Goal: Use online tool/utility: Utilize a website feature to perform a specific function

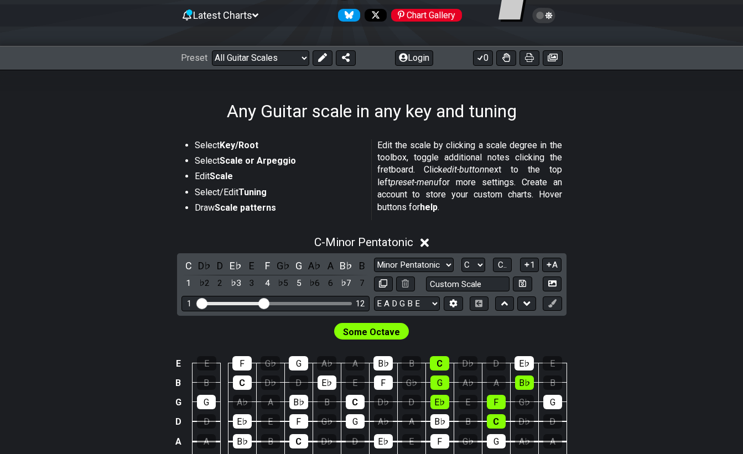
scroll to position [55, 0]
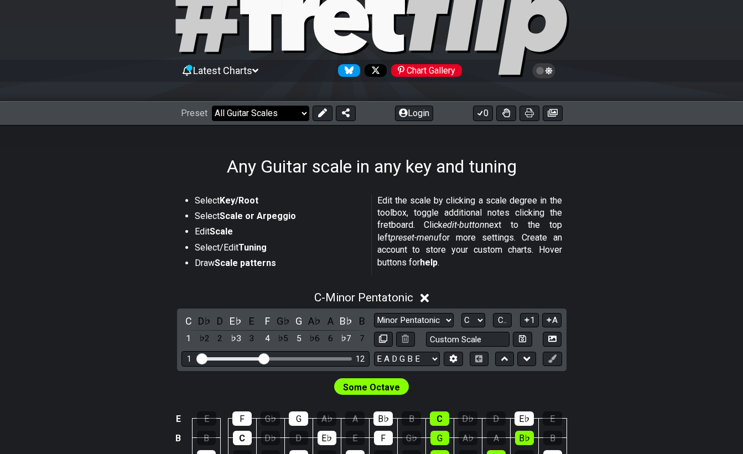
click at [241, 107] on select "Welcome to #fretflip! Initial Preset Custom Preset Minor Pentatonic Major Penta…" at bounding box center [260, 113] width 97 height 15
click at [141, 232] on section "Select Key/Root Select Scale or Arpeggio Edit Scale Select/Edit Tuning Draw Sca…" at bounding box center [371, 237] width 743 height 94
click at [253, 96] on div "Latest Charts Chart Gallery" at bounding box center [371, 82] width 743 height 40
click at [252, 116] on select "Welcome to #fretflip! Initial Preset Custom Preset Minor Pentatonic Major Penta…" at bounding box center [260, 113] width 97 height 15
click at [212, 106] on select "Welcome to #fretflip! Initial Preset Custom Preset Minor Pentatonic Major Penta…" at bounding box center [260, 113] width 97 height 15
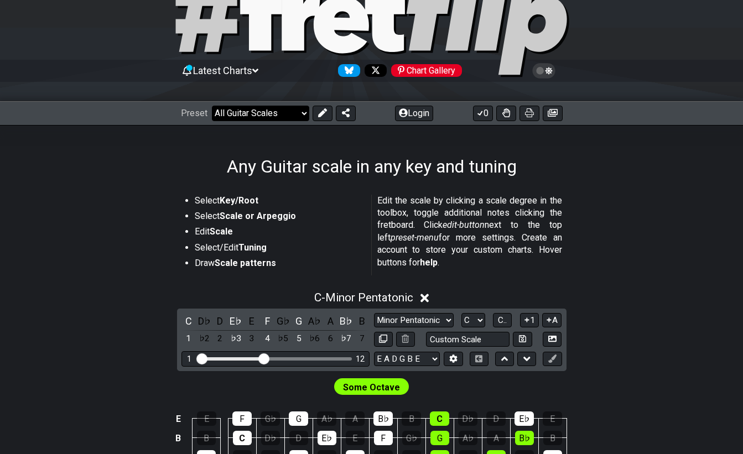
select select "/welcome"
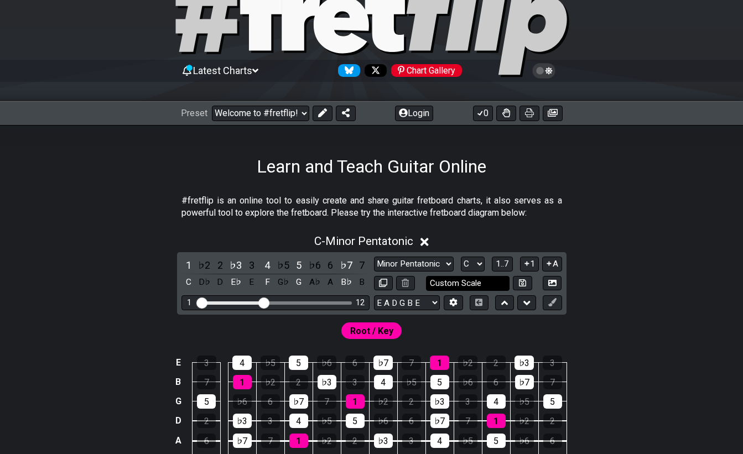
scroll to position [111, 0]
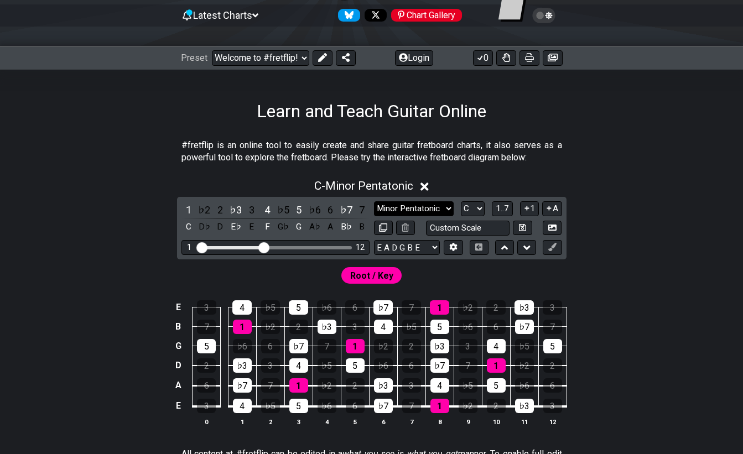
click at [383, 213] on select "Minor Pentatonic Click to edit Minor Pentatonic Major Pentatonic Minor Blues Ma…" at bounding box center [414, 208] width 80 height 15
select select "Minor / Aeolian"
click at [374, 201] on select "Minor Pentatonic Click to edit Minor Pentatonic Major Pentatonic Minor Blues Ma…" at bounding box center [414, 208] width 80 height 15
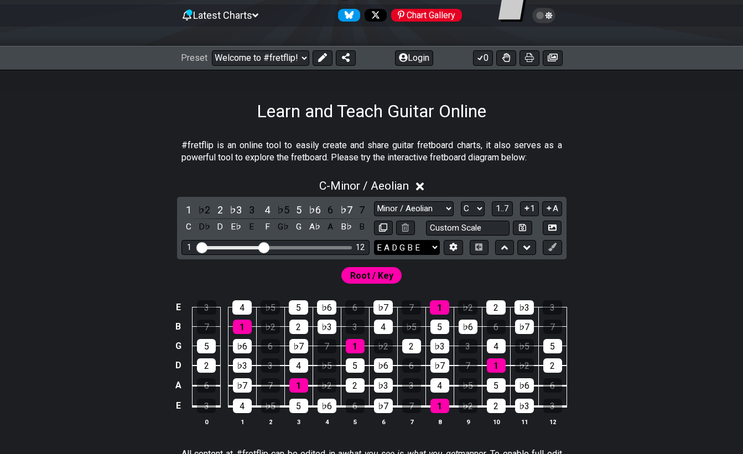
click at [404, 251] on select "E A D G B E E A D G B E E A D G B E B E A D F♯ B A D G C E A D A D G B E E♭ A♭ …" at bounding box center [407, 247] width 66 height 15
select select "D A D G B E"
click at [374, 240] on select "E A D G B E E A D G B E E A D G B E B E A D F♯ B A D G C E A D A D G B E E♭ A♭ …" at bounding box center [407, 247] width 66 height 15
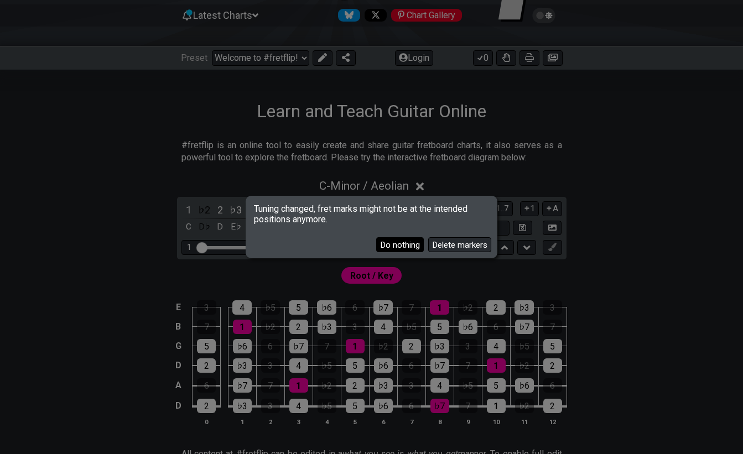
click at [408, 245] on button "Do nothing" at bounding box center [400, 244] width 48 height 15
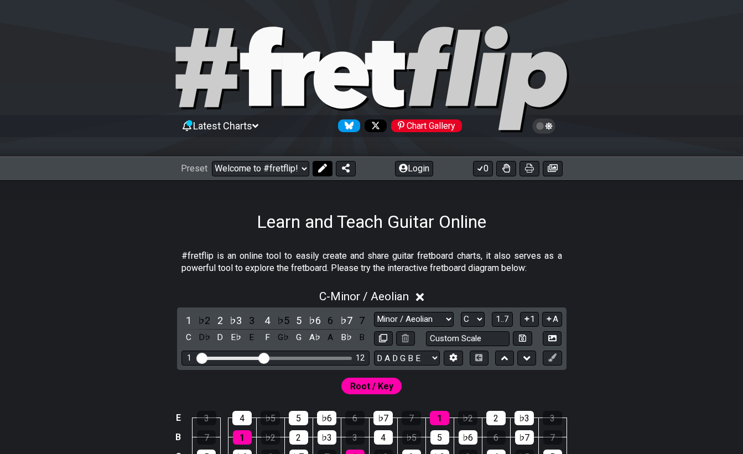
scroll to position [221, 0]
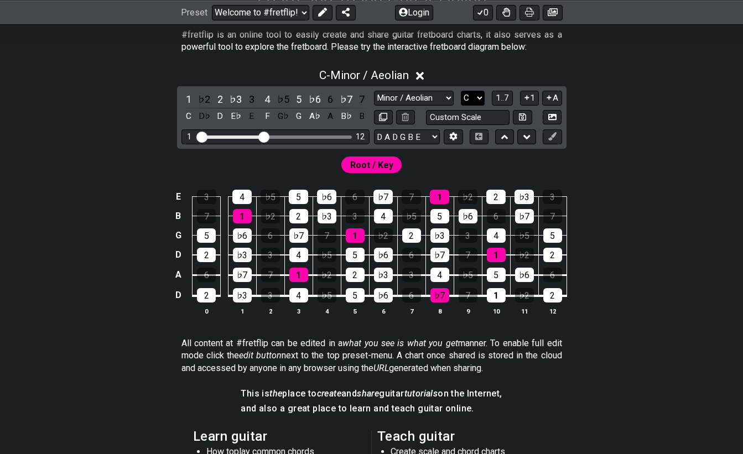
click at [478, 100] on select "A♭ A A♯ B♭ B C C♯ D♭ D D♯ E♭ E F F♯ G♭ G G♯" at bounding box center [473, 98] width 24 height 15
select select "D"
click at [461, 91] on select "A♭ A A♯ B♭ B C C♯ D♭ D D♯ E♭ E F F♯ G♭ G G♯" at bounding box center [473, 98] width 24 height 15
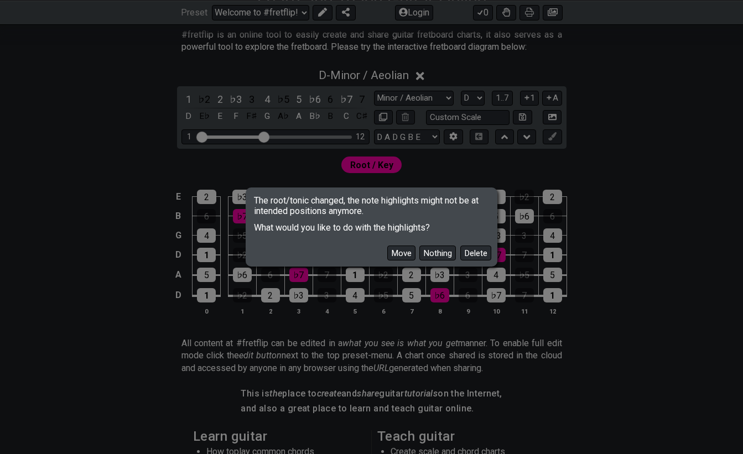
click at [410, 255] on button "Move" at bounding box center [401, 253] width 28 height 15
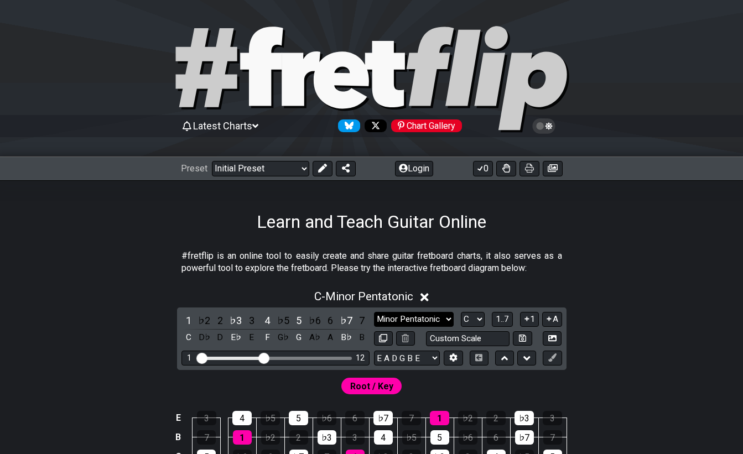
scroll to position [221, 0]
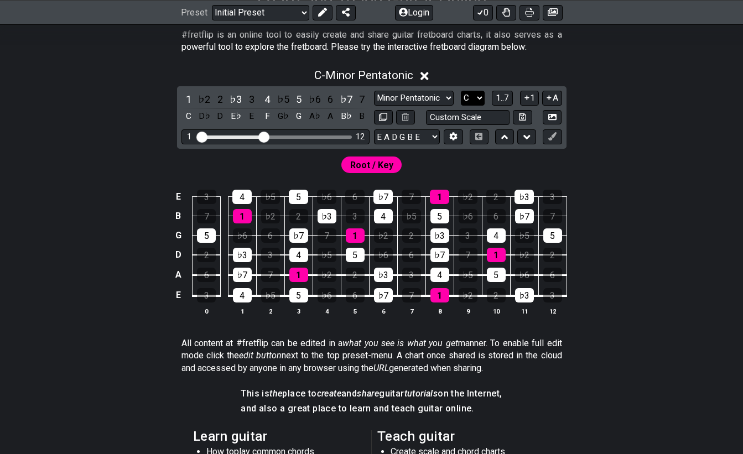
click at [475, 101] on select "A♭ A A♯ B♭ B C C♯ D♭ D D♯ E♭ E F F♯ G♭ G G♯" at bounding box center [473, 98] width 24 height 15
select select "D"
click at [461, 91] on select "A♭ A A♯ B♭ B C C♯ D♭ D D♯ E♭ E F F♯ G♭ G G♯" at bounding box center [473, 98] width 24 height 15
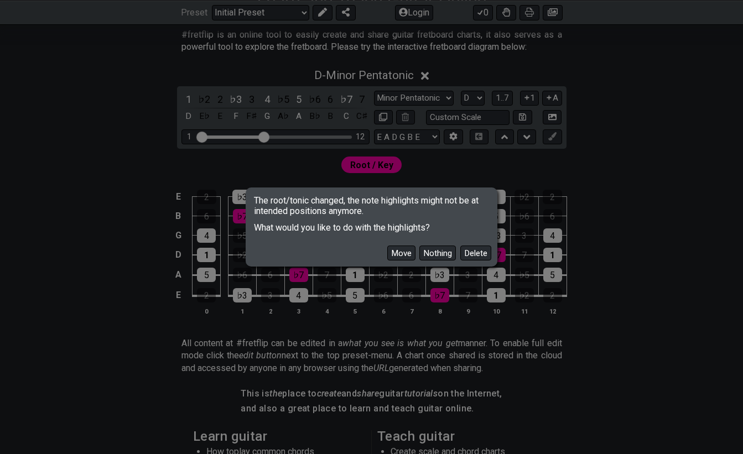
click at [393, 254] on button "Move" at bounding box center [401, 253] width 28 height 15
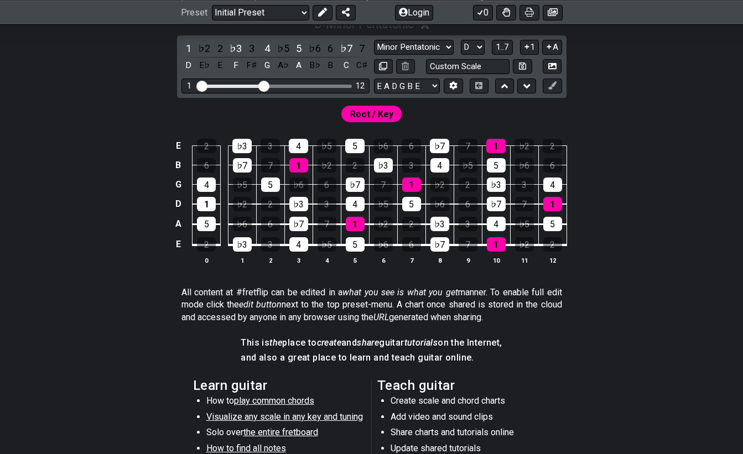
scroll to position [217, 0]
